Goal: Task Accomplishment & Management: Manage account settings

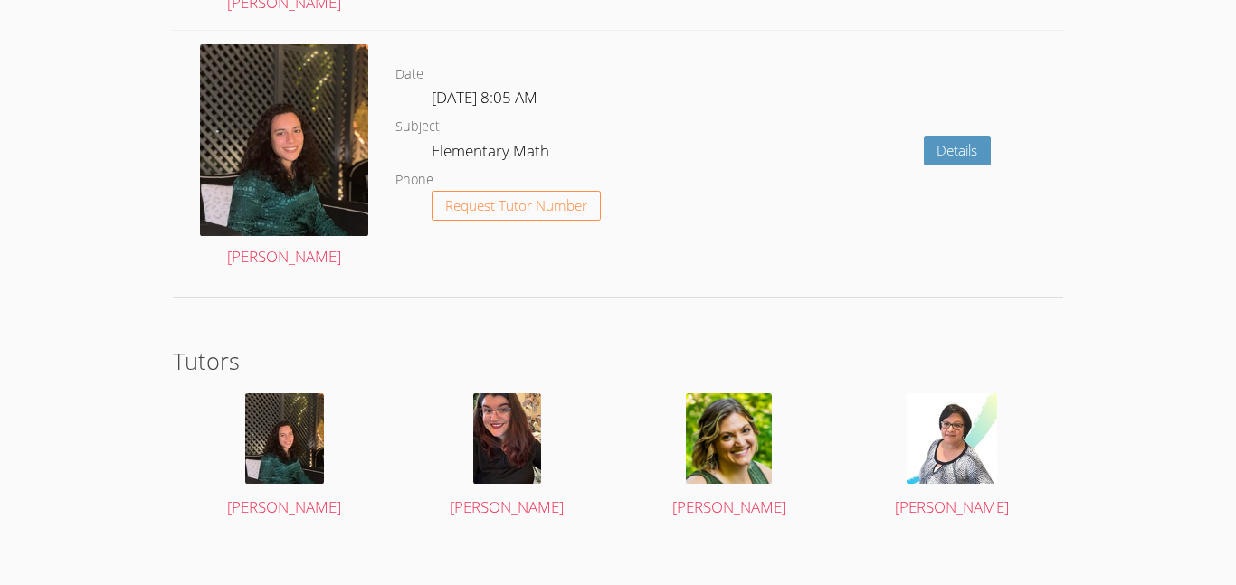
scroll to position [2844, 0]
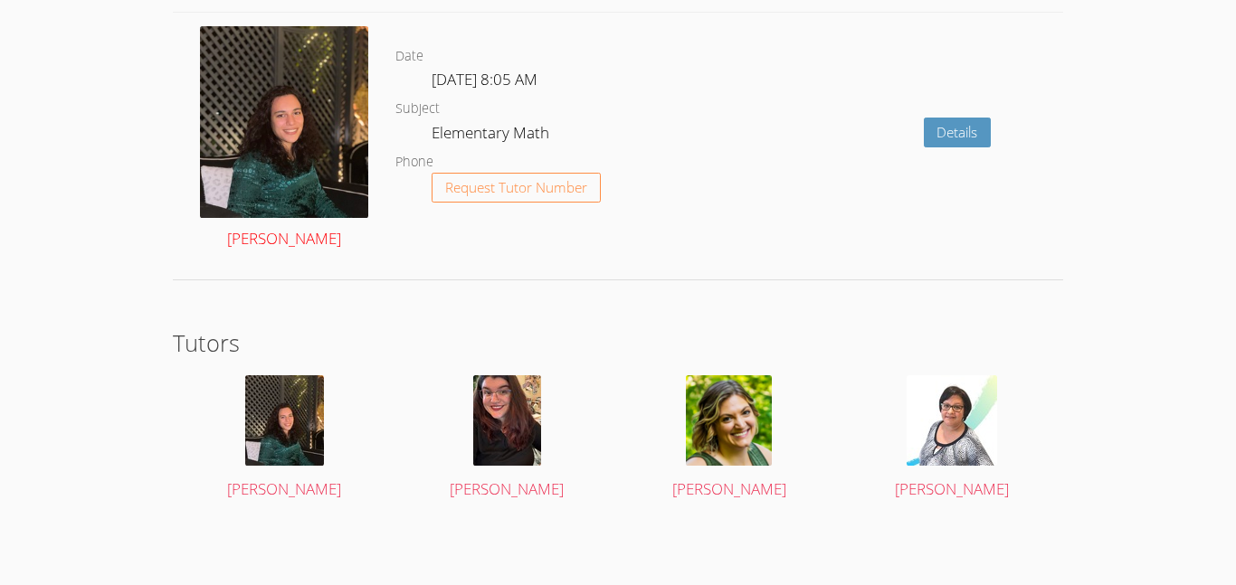
click at [243, 144] on img at bounding box center [284, 122] width 168 height 193
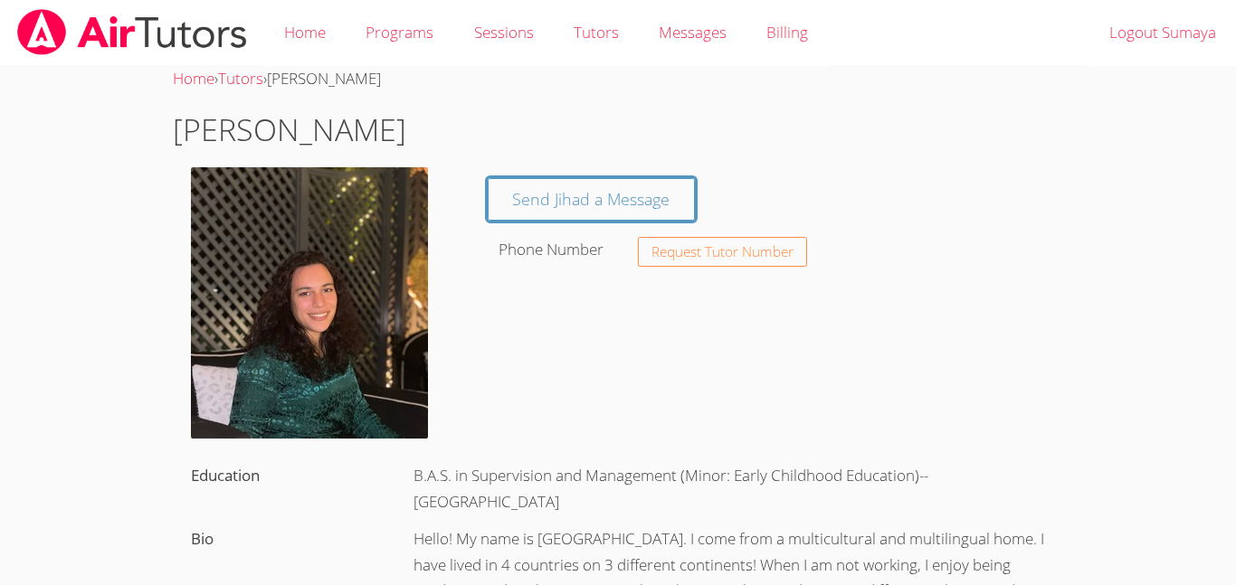
click at [75, 49] on img at bounding box center [131, 32] width 233 height 46
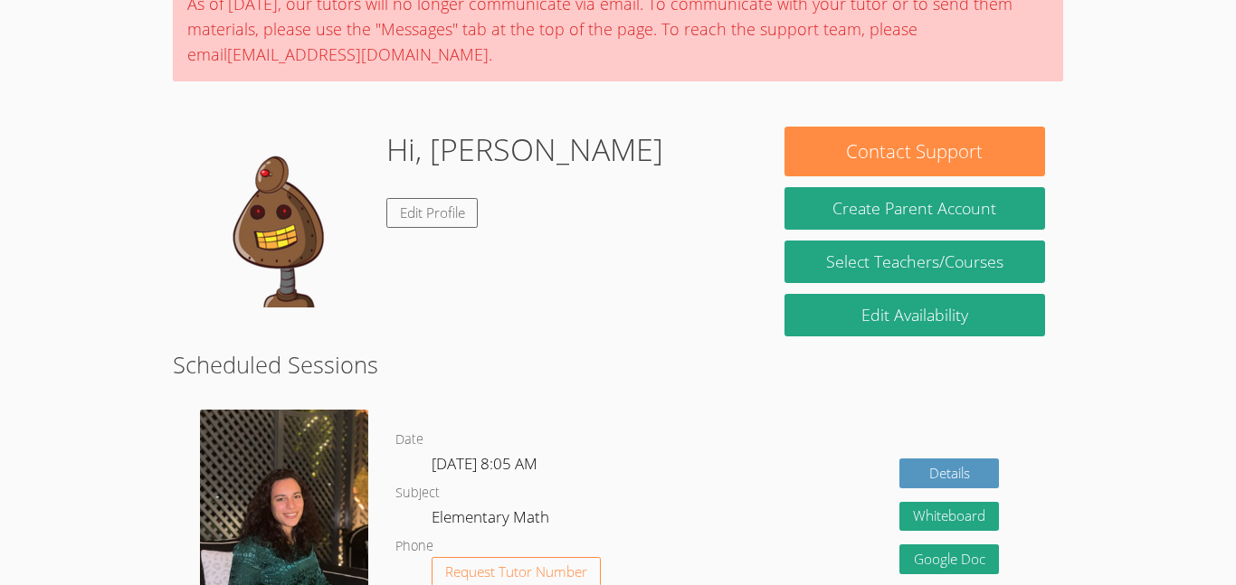
scroll to position [109, 0]
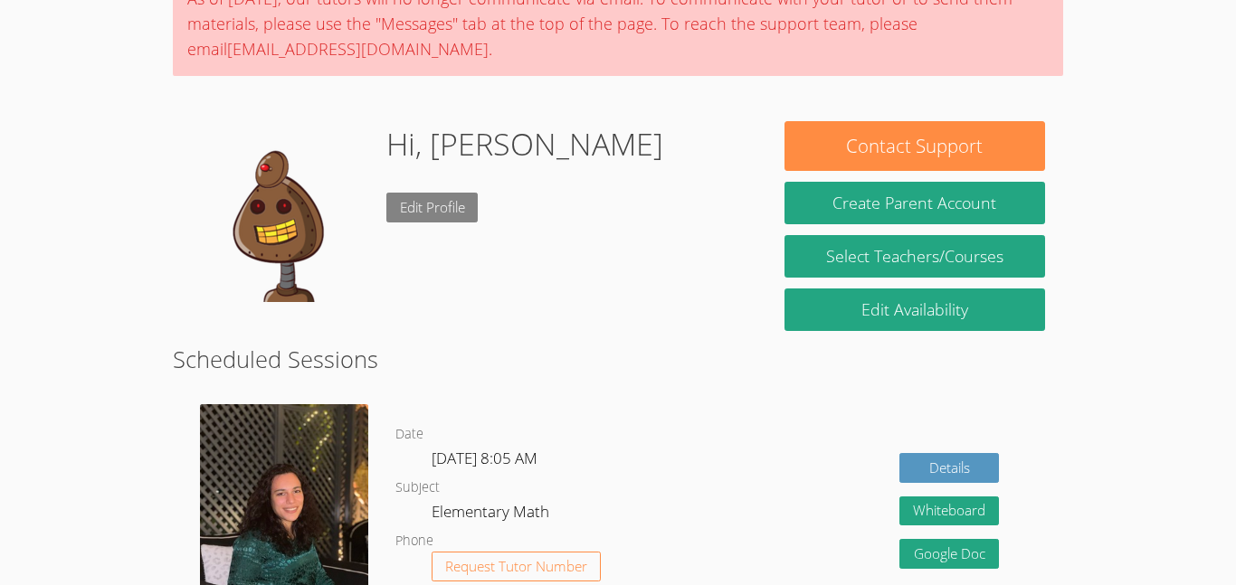
click at [400, 204] on link "Edit Profile" at bounding box center [432, 208] width 92 height 30
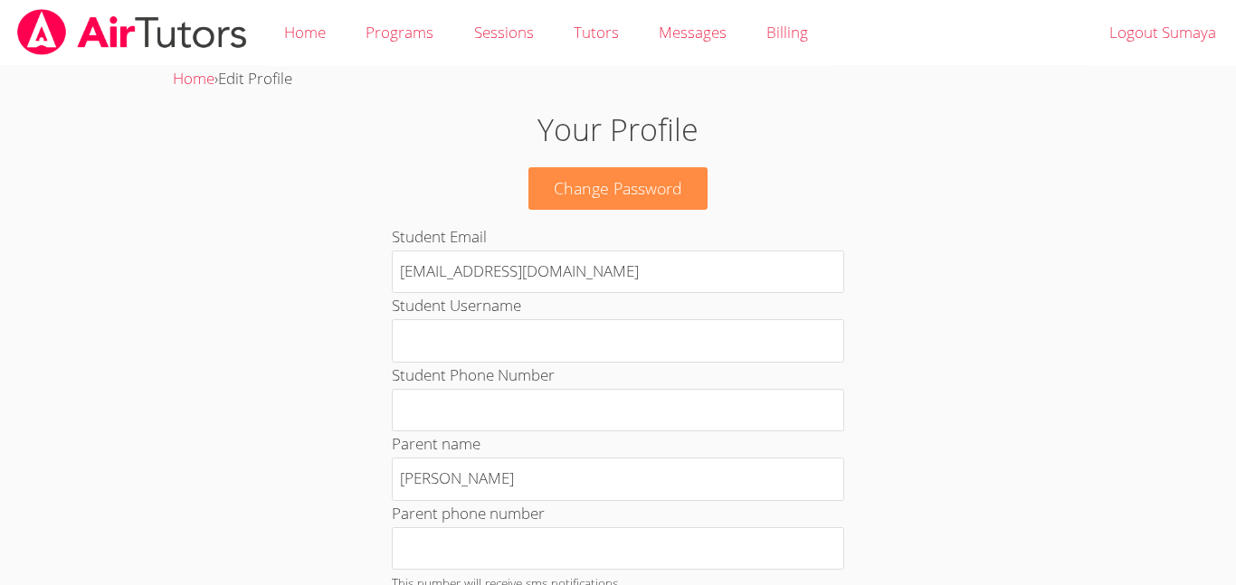
click at [679, 147] on h1 "Your Profile" at bounding box center [618, 130] width 668 height 46
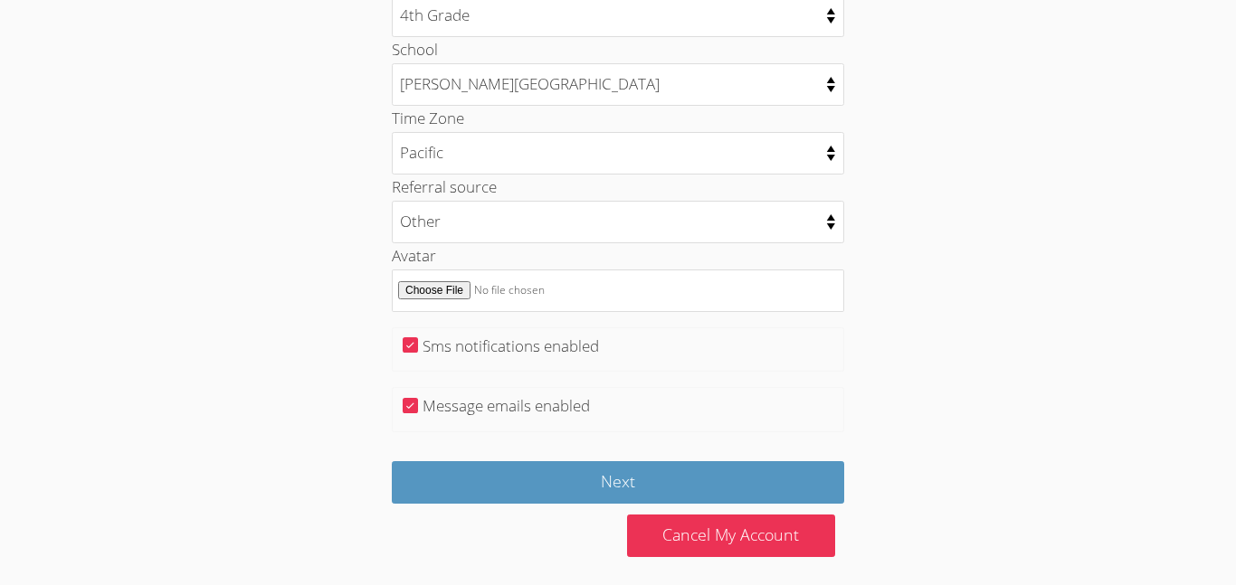
scroll to position [942, 0]
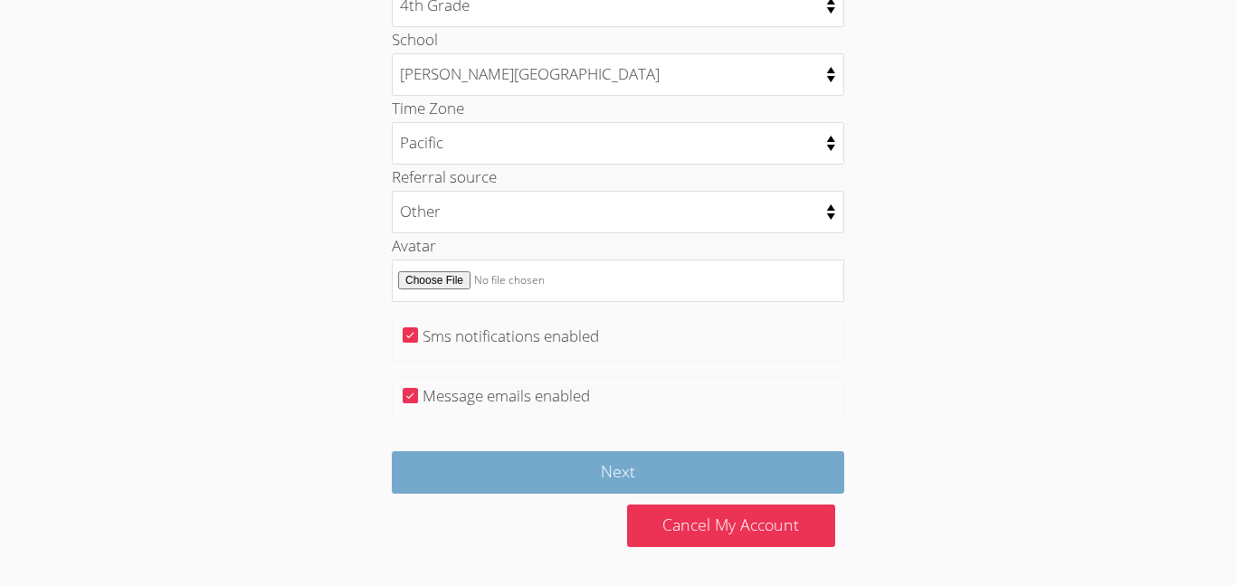
click at [840, 470] on input "Next" at bounding box center [618, 472] width 452 height 43
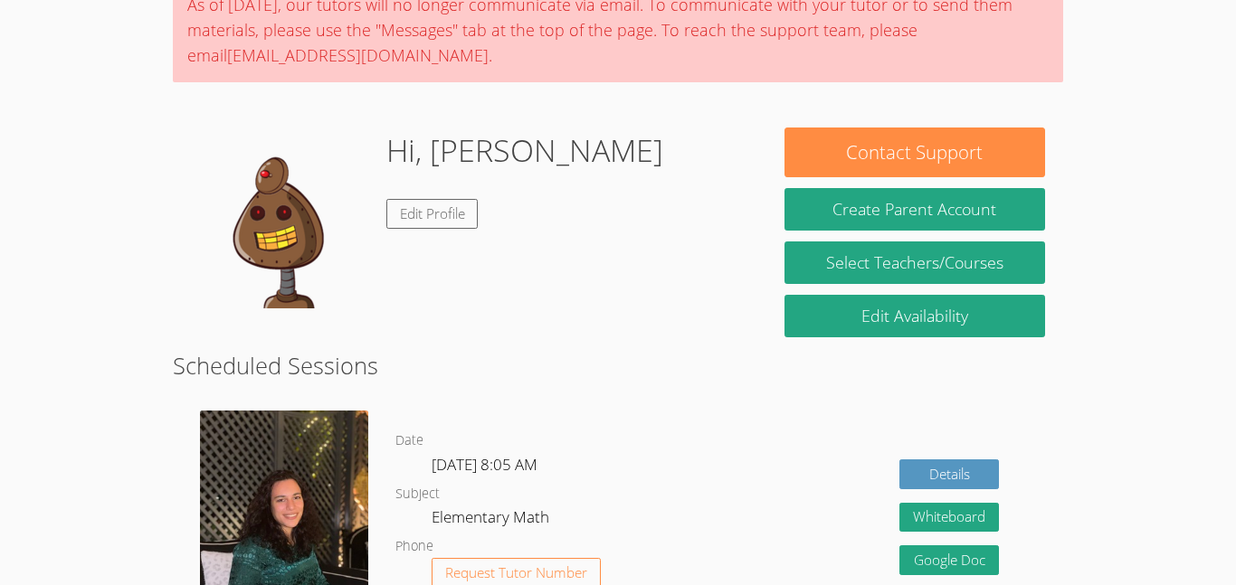
click at [280, 235] on img at bounding box center [281, 218] width 181 height 181
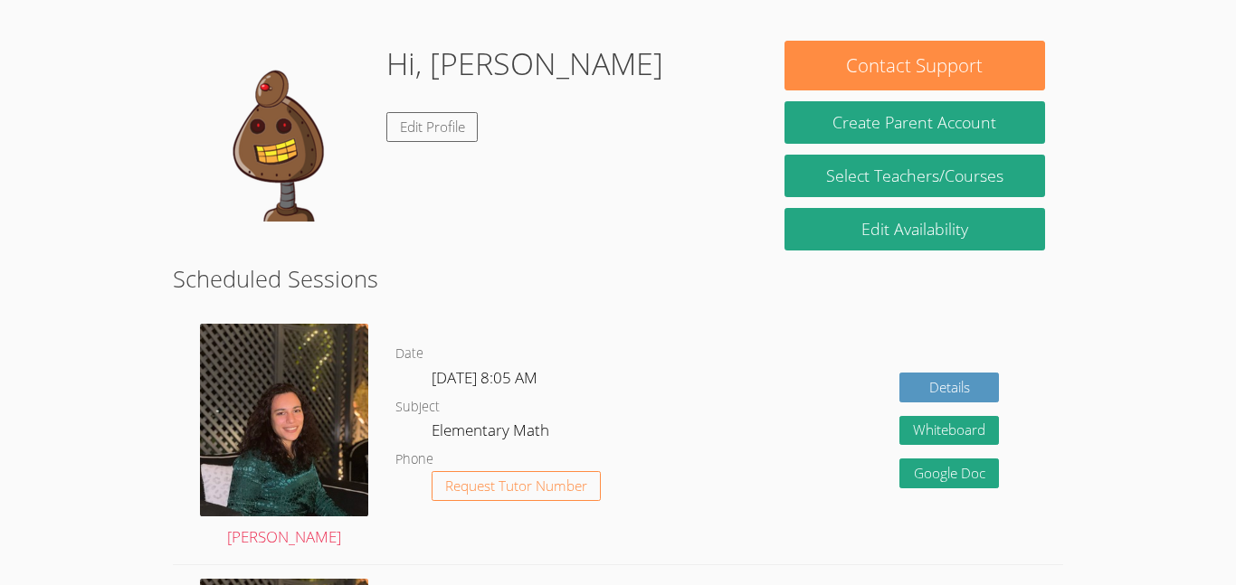
scroll to position [274, 0]
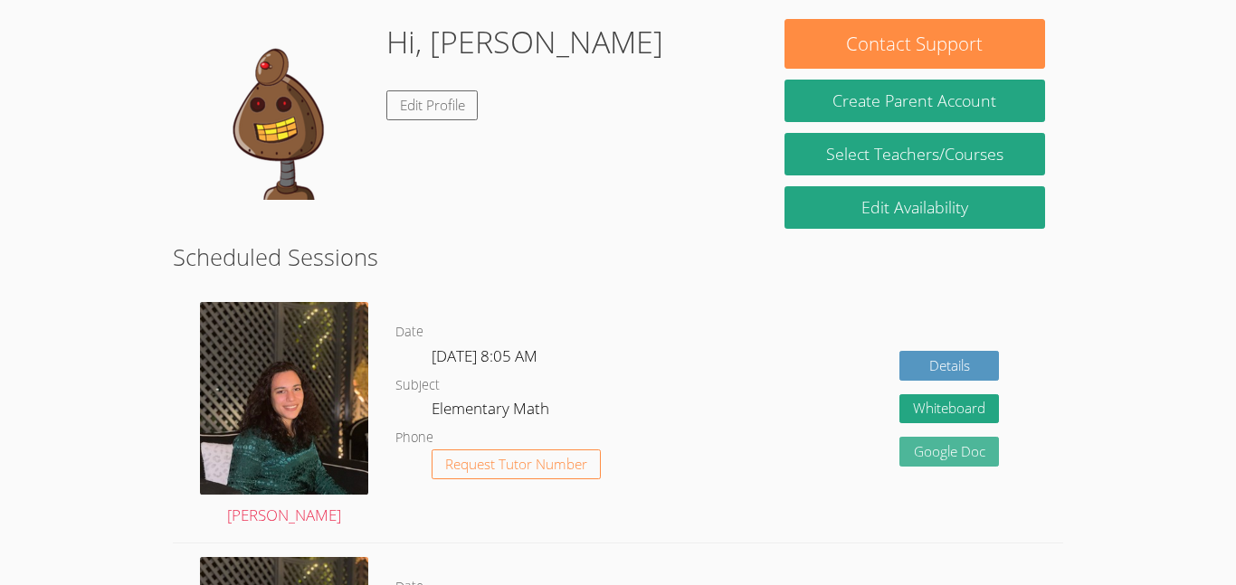
click at [977, 444] on link "Google Doc" at bounding box center [949, 452] width 100 height 30
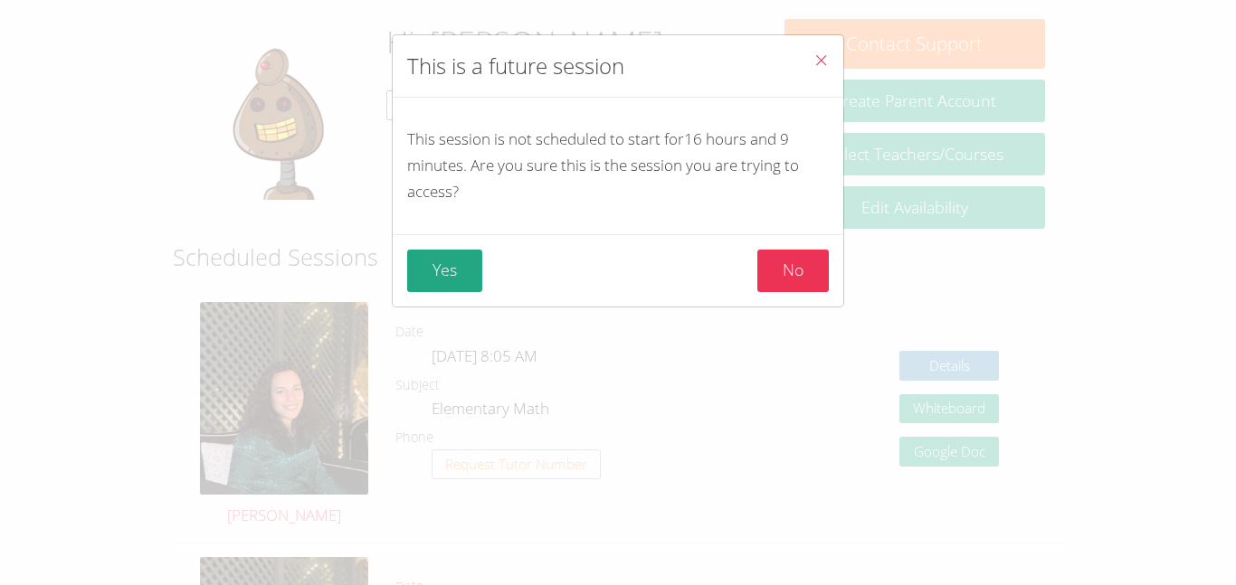
click at [818, 63] on icon "Close" at bounding box center [820, 59] width 15 height 15
